Goal: Check status: Check status

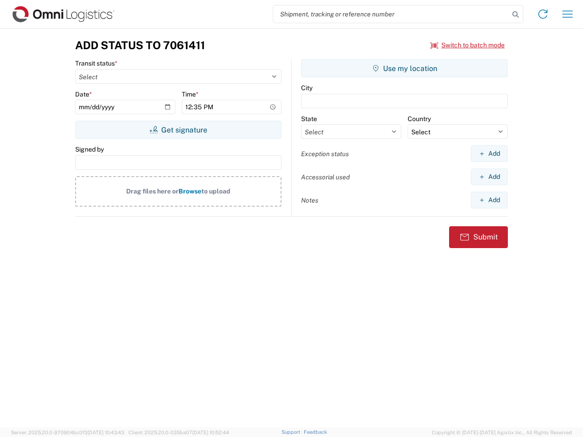
click at [391, 14] on input "search" at bounding box center [391, 13] width 236 height 17
click at [516, 15] on icon at bounding box center [515, 14] width 13 height 13
click at [543, 14] on icon at bounding box center [543, 14] width 15 height 15
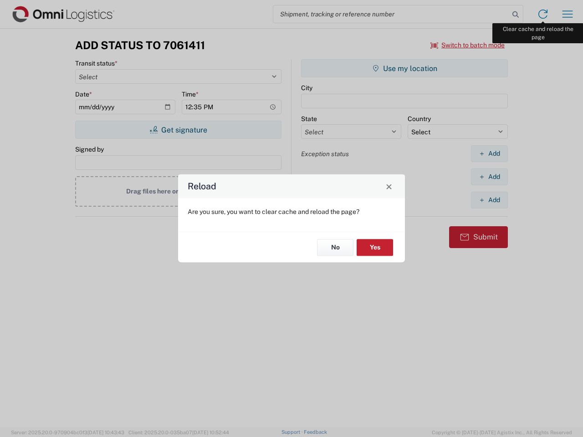
click at [568, 14] on div "Reload Are you sure, you want to clear cache and reload the page? No Yes" at bounding box center [291, 218] width 583 height 437
click at [468, 45] on div "Reload Are you sure, you want to clear cache and reload the page? No Yes" at bounding box center [291, 218] width 583 height 437
click at [178, 130] on div "Reload Are you sure, you want to clear cache and reload the page? No Yes" at bounding box center [291, 218] width 583 height 437
click at [405, 68] on div "Reload Are you sure, you want to clear cache and reload the page? No Yes" at bounding box center [291, 218] width 583 height 437
click at [489, 154] on div "Reload Are you sure, you want to clear cache and reload the page? No Yes" at bounding box center [291, 218] width 583 height 437
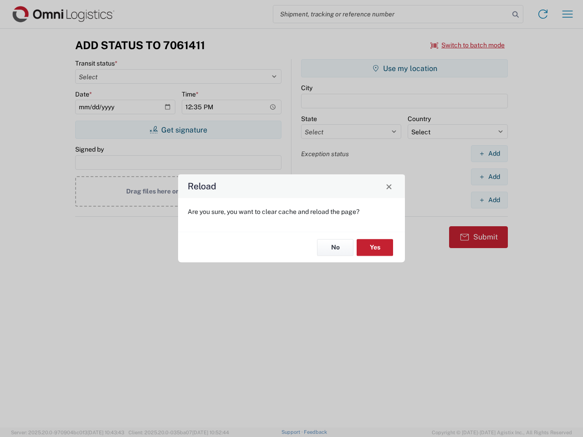
click at [489, 177] on div "Reload Are you sure, you want to clear cache and reload the page? No Yes" at bounding box center [291, 218] width 583 height 437
click at [489, 200] on div "Reload Are you sure, you want to clear cache and reload the page? No Yes" at bounding box center [291, 218] width 583 height 437
